Goal: Task Accomplishment & Management: Manage account settings

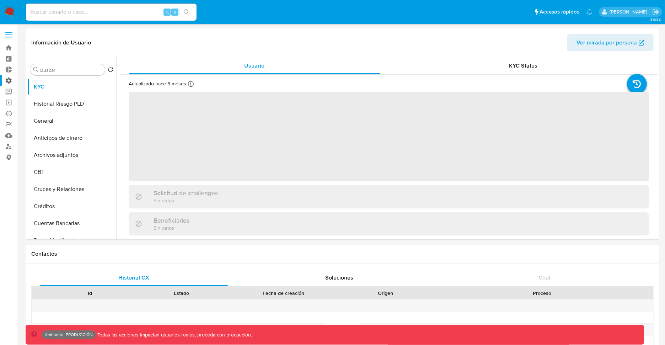
click at [12, 82] on label "Administración" at bounding box center [42, 80] width 85 height 11
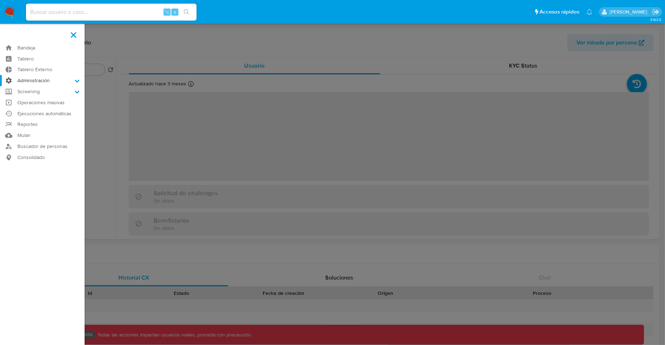
click at [0, 0] on input "Administración" at bounding box center [0, 0] width 0 height 0
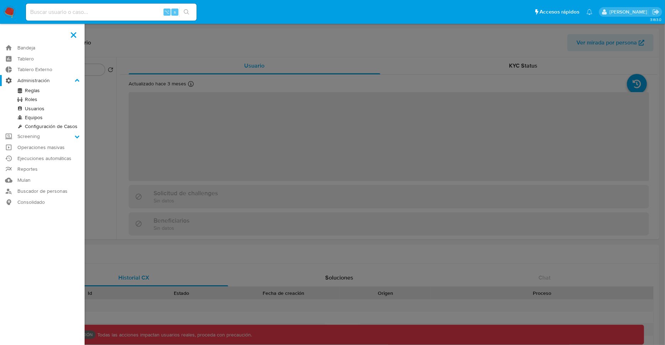
select select "10"
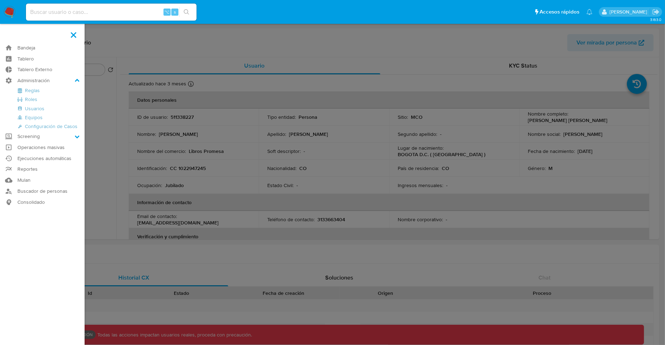
click at [147, 47] on label at bounding box center [332, 172] width 665 height 345
click at [0, 0] on input "checkbox" at bounding box center [0, 0] width 0 height 0
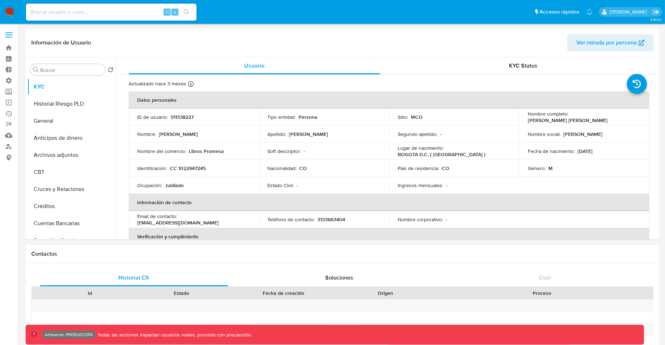
click at [15, 12] on img at bounding box center [10, 12] width 12 height 12
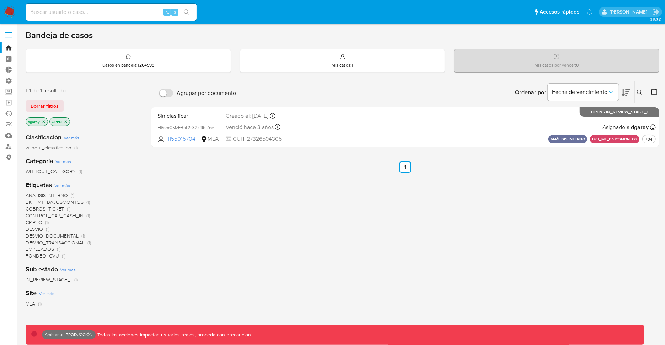
click at [44, 120] on icon "close-filter" at bounding box center [44, 121] width 2 height 2
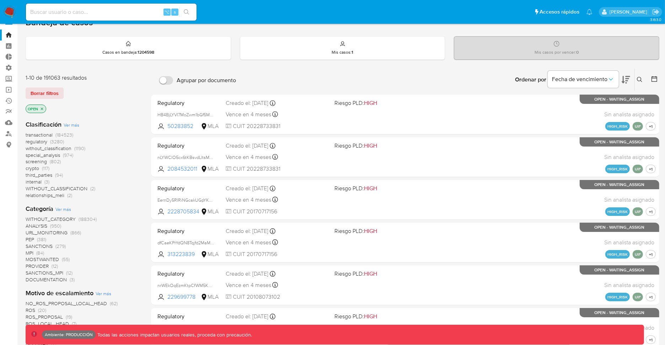
scroll to position [18, 0]
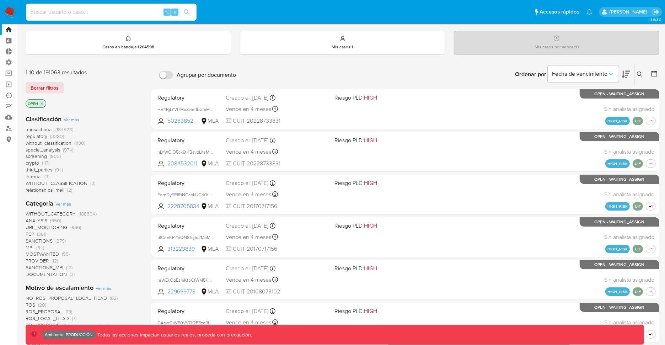
click at [48, 128] on span "transactional" at bounding box center [39, 129] width 27 height 7
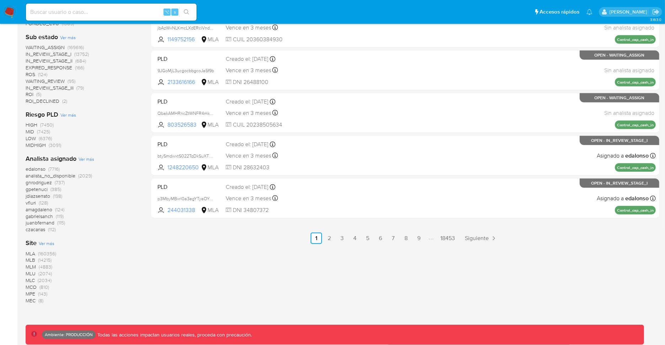
scroll to position [335, 0]
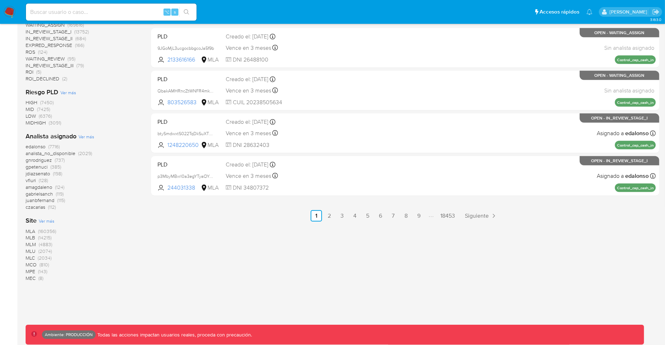
click at [37, 237] on span "MLB (14215)" at bounding box center [39, 237] width 26 height 7
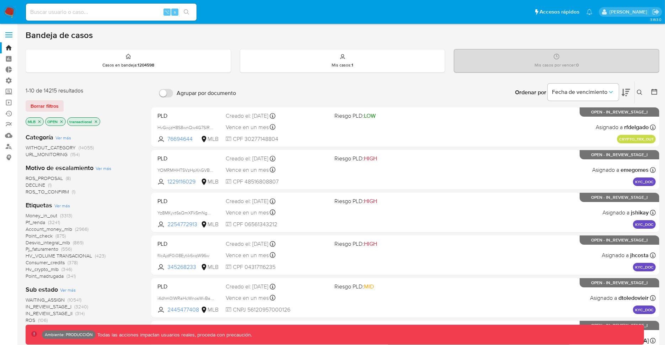
click at [39, 120] on icon "close-filter" at bounding box center [39, 121] width 2 height 2
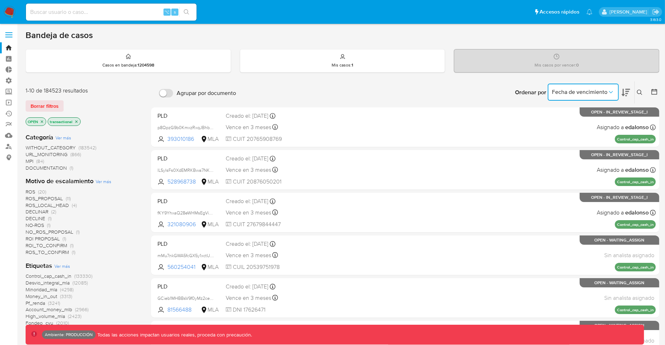
click at [606, 90] on span "Fecha de vencimiento" at bounding box center [579, 91] width 55 height 7
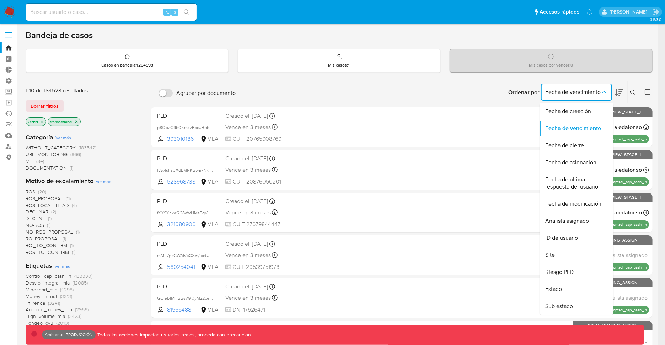
click at [481, 90] on div "Ordenar por Fecha de vencimiento Fecha de creación Fecha de vencimiento Fecha d…" at bounding box center [445, 92] width 413 height 22
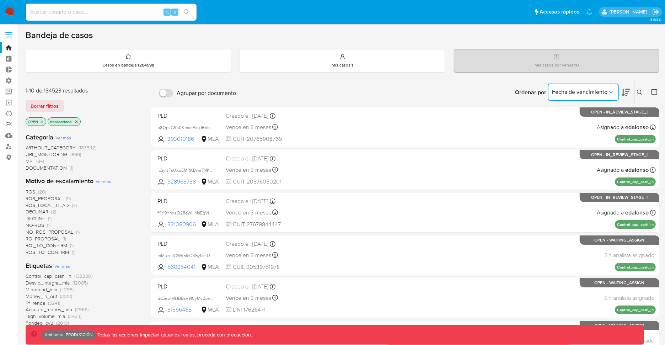
click at [607, 91] on span "Fecha de vencimiento" at bounding box center [579, 91] width 55 height 7
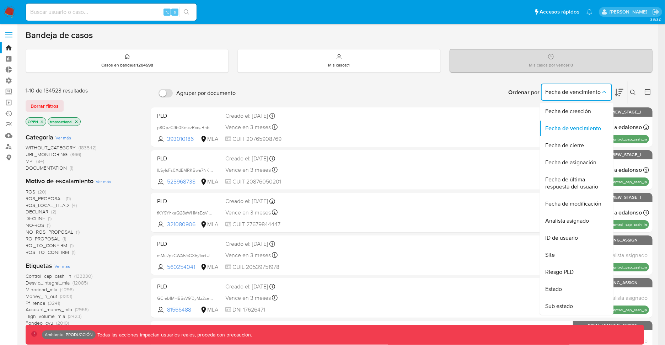
click at [421, 98] on div "Ordenar por Fecha de vencimiento Fecha de creación Fecha de vencimiento Fecha d…" at bounding box center [445, 92] width 413 height 22
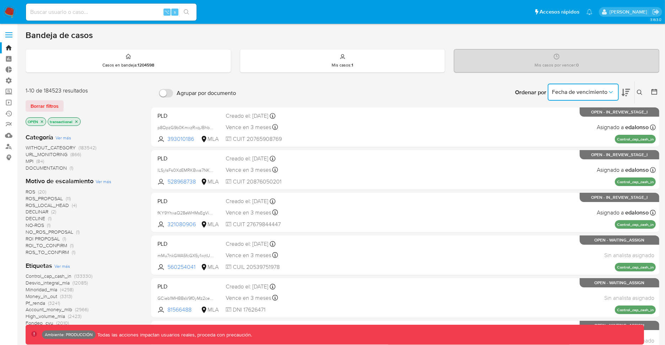
click at [590, 92] on span "Fecha de vencimiento" at bounding box center [579, 91] width 55 height 7
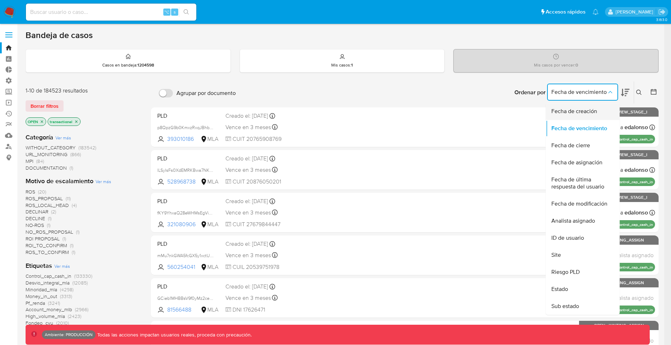
click at [583, 113] on span "Fecha de creación" at bounding box center [575, 111] width 46 height 7
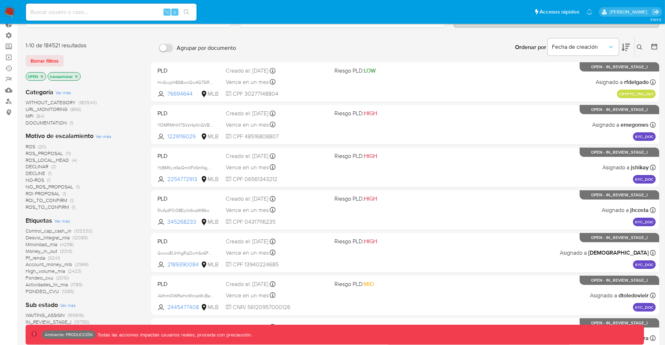
scroll to position [41, 0]
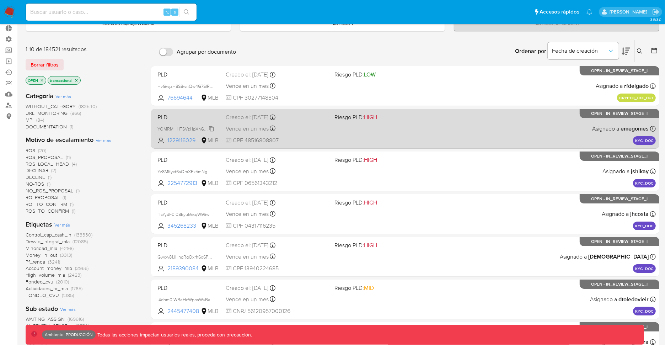
click at [175, 125] on span "YOMRMHHTSVzHpXnGVBwSabJP" at bounding box center [190, 128] width 67 height 8
click at [248, 116] on div "Creado el: 13/10/2025 Creado el: 13/10/2025 12:40:51" at bounding box center [277, 117] width 103 height 8
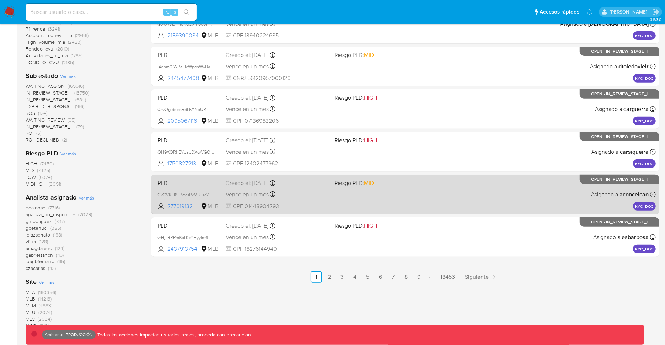
scroll to position [275, 0]
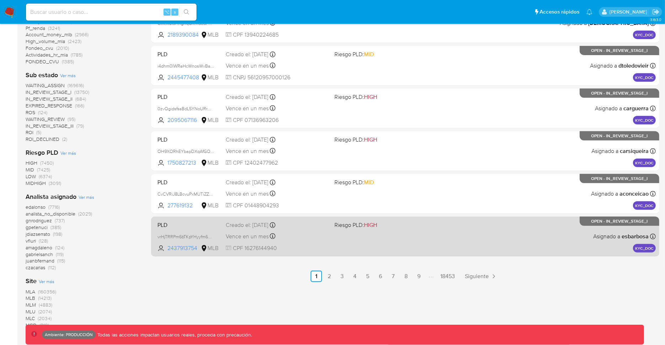
click at [165, 224] on span "PLD" at bounding box center [188, 224] width 63 height 9
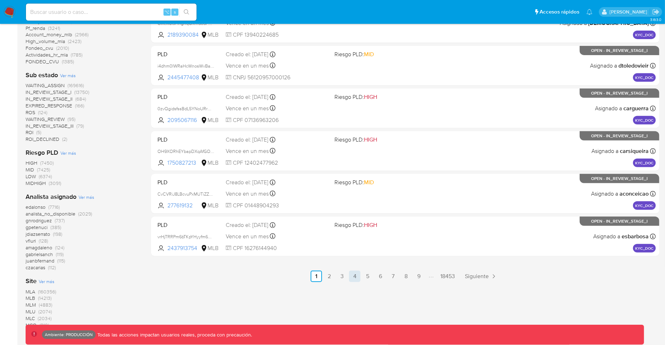
click at [354, 275] on link "4" at bounding box center [354, 275] width 11 height 11
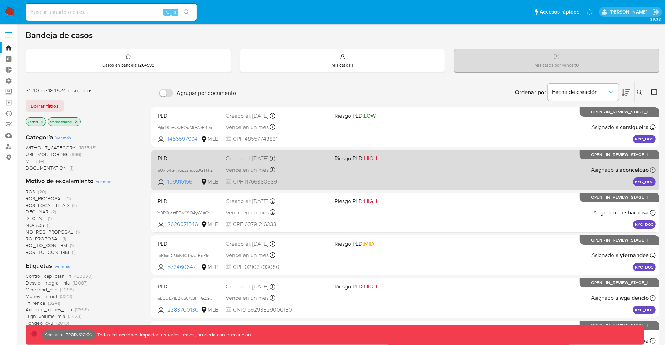
click at [165, 158] on span "PLD" at bounding box center [188, 157] width 63 height 9
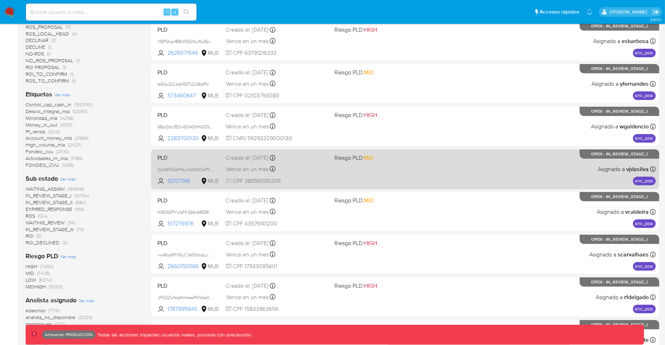
scroll to position [335, 0]
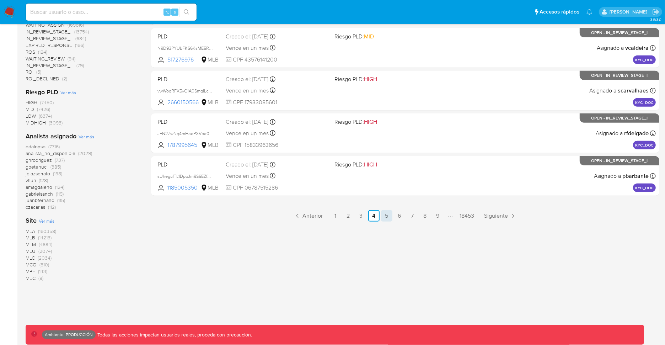
click at [386, 214] on link "5" at bounding box center [386, 215] width 11 height 11
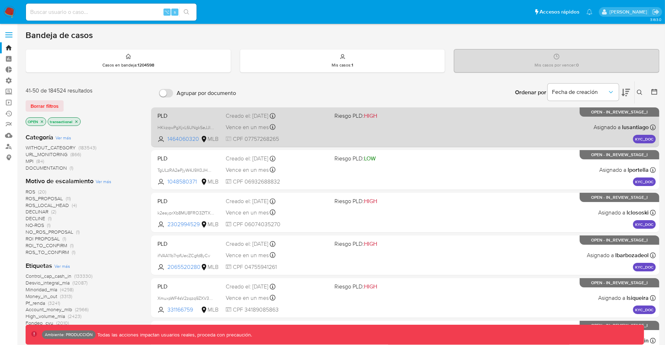
click at [166, 114] on span "PLD" at bounding box center [188, 114] width 63 height 9
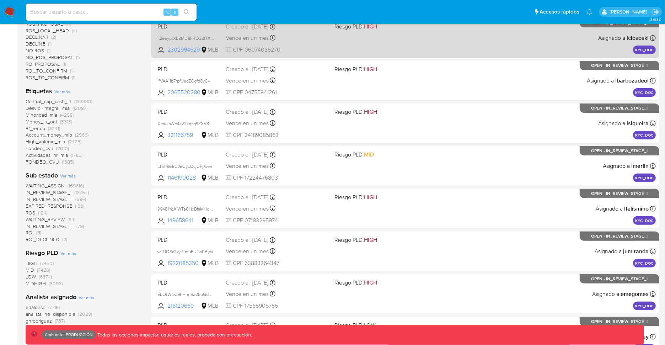
scroll to position [335, 0]
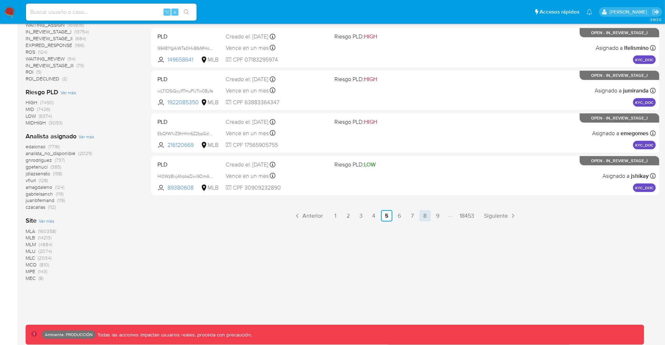
click at [426, 214] on link "8" at bounding box center [424, 215] width 11 height 11
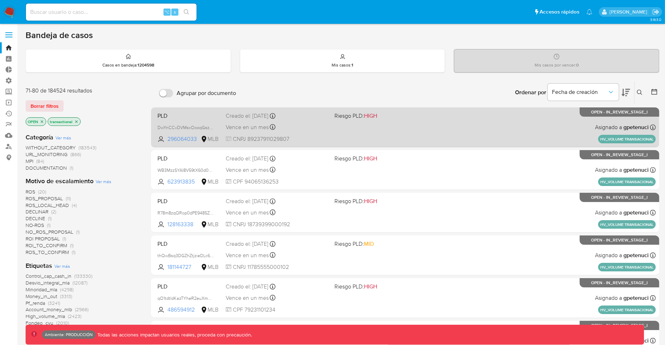
click at [164, 115] on span "PLD" at bounding box center [188, 114] width 63 height 9
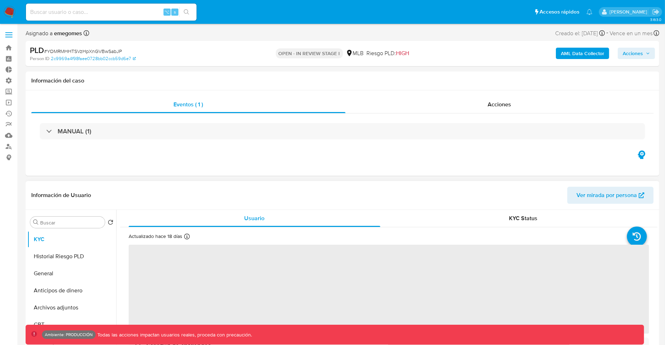
select select "10"
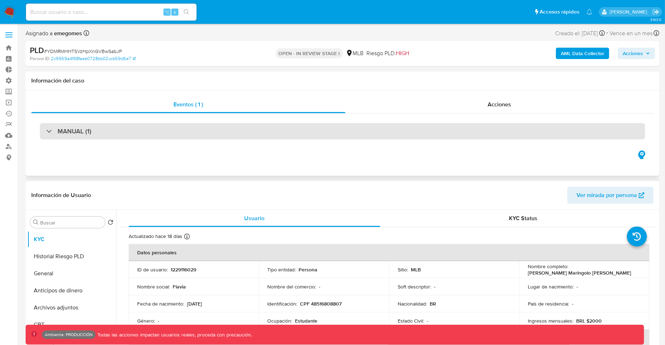
click at [46, 130] on div "MANUAL (1)" at bounding box center [342, 131] width 605 height 16
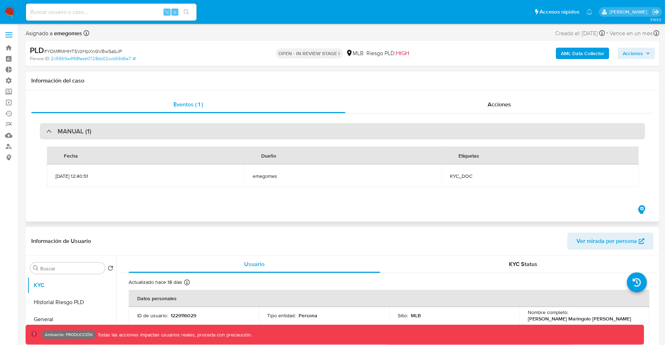
click at [47, 131] on div "MANUAL (1)" at bounding box center [68, 131] width 45 height 8
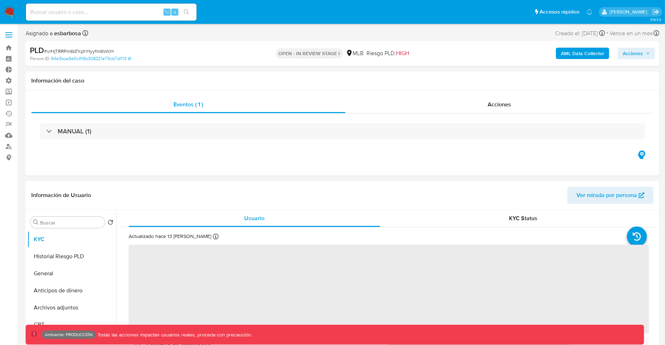
select select "10"
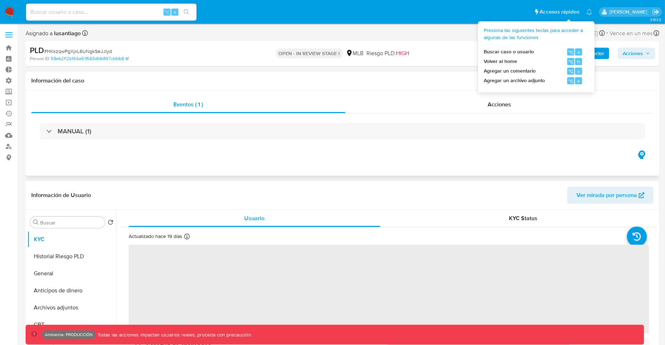
select select "10"
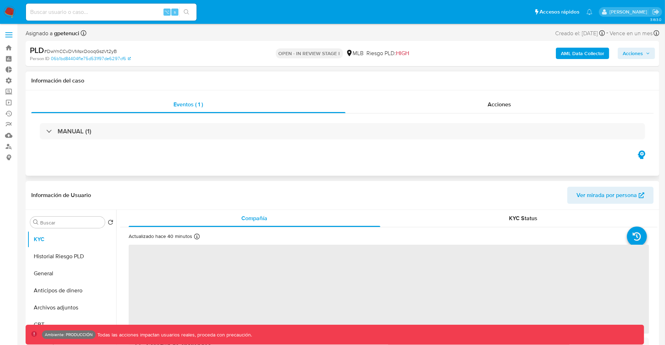
select select "10"
